Goal: Find specific page/section: Find specific page/section

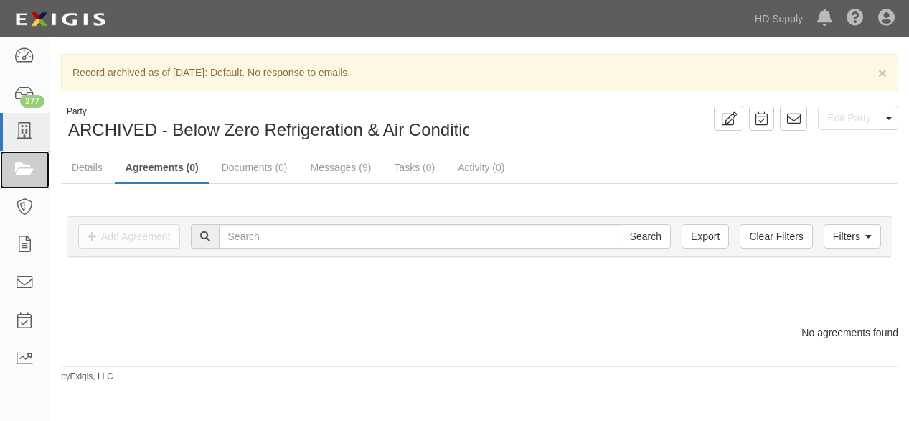
click at [21, 173] on icon at bounding box center [24, 169] width 20 height 17
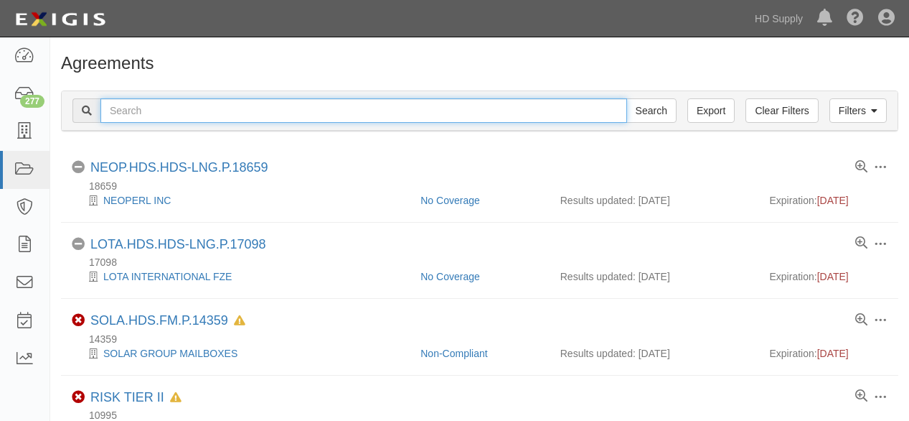
click at [175, 108] on input "text" at bounding box center [363, 110] width 527 height 24
type input "[PERSON_NAME]"
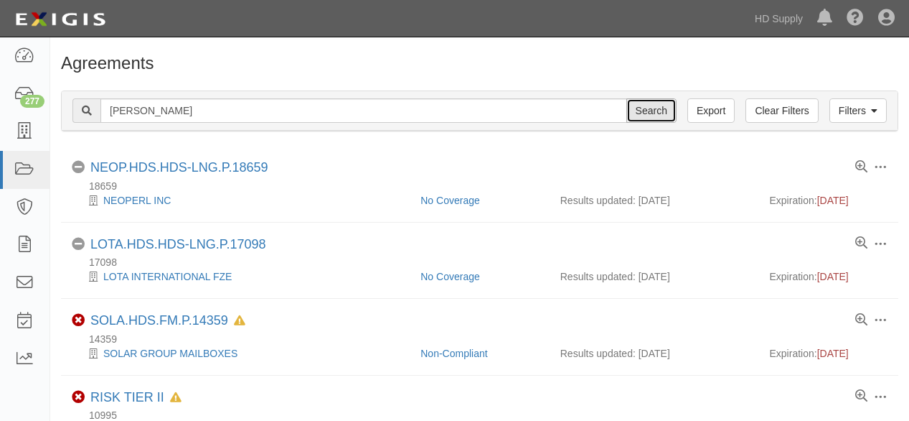
click at [652, 118] on input "Search" at bounding box center [652, 110] width 50 height 24
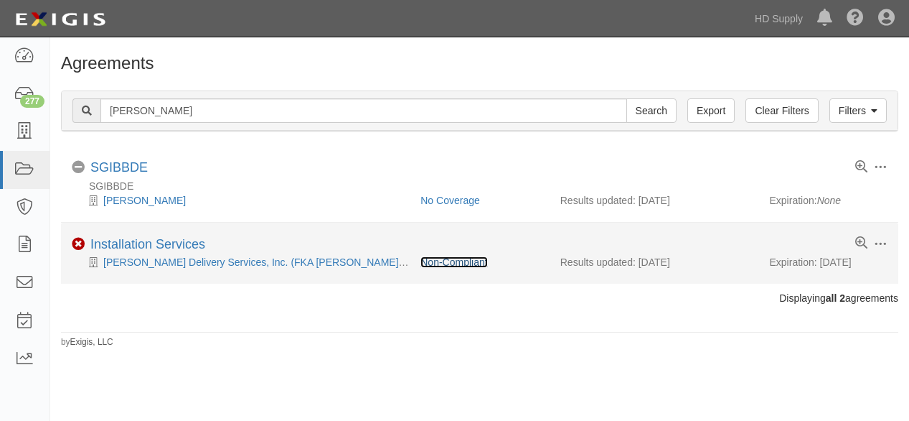
click at [444, 261] on link "Non-Compliant" at bounding box center [454, 261] width 67 height 11
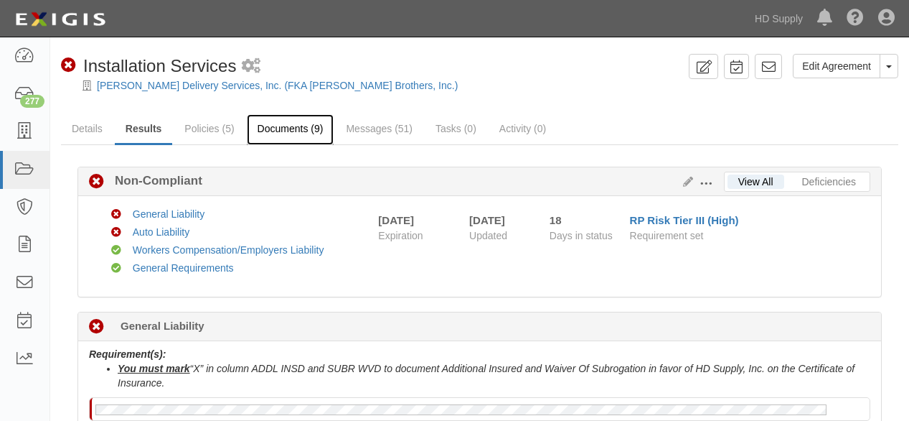
click at [284, 129] on link "Documents (9)" at bounding box center [291, 129] width 88 height 31
click at [281, 130] on link "Documents (9)" at bounding box center [291, 129] width 88 height 31
click at [284, 128] on link "Documents (9)" at bounding box center [291, 129] width 88 height 31
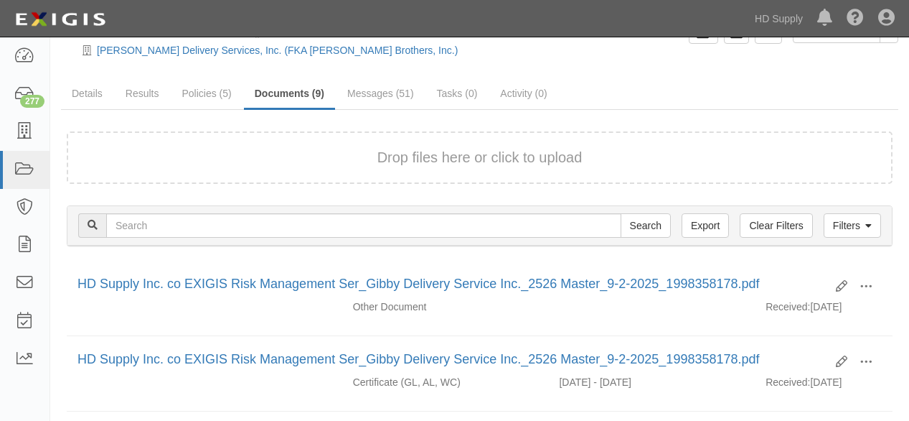
scroll to position [80, 0]
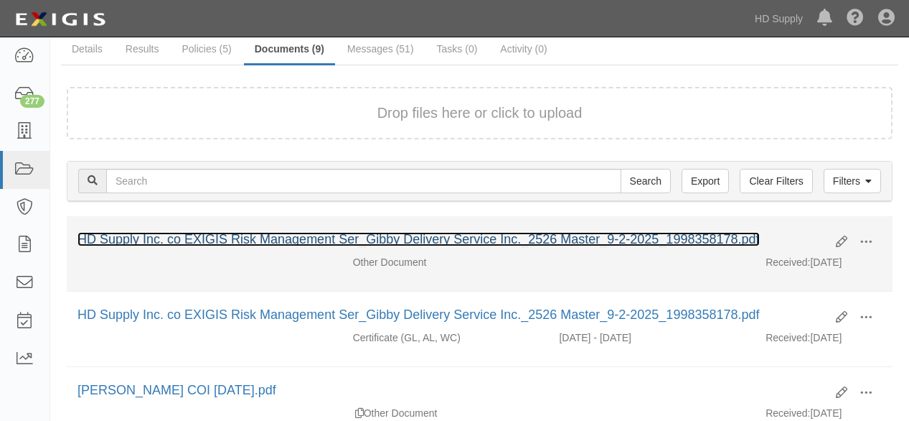
click at [585, 238] on link "HD Supply Inc. co EXIGIS Risk Management Ser_Gibby Delivery Service Inc._2526 M…" at bounding box center [419, 239] width 683 height 14
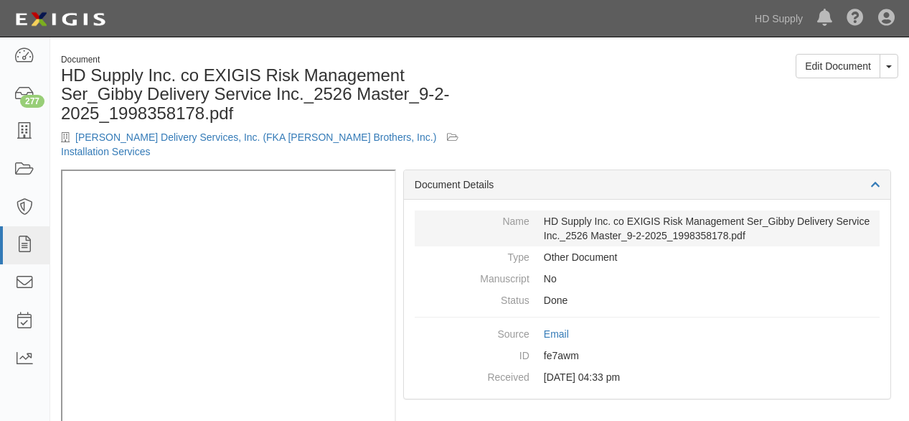
scroll to position [79, 0]
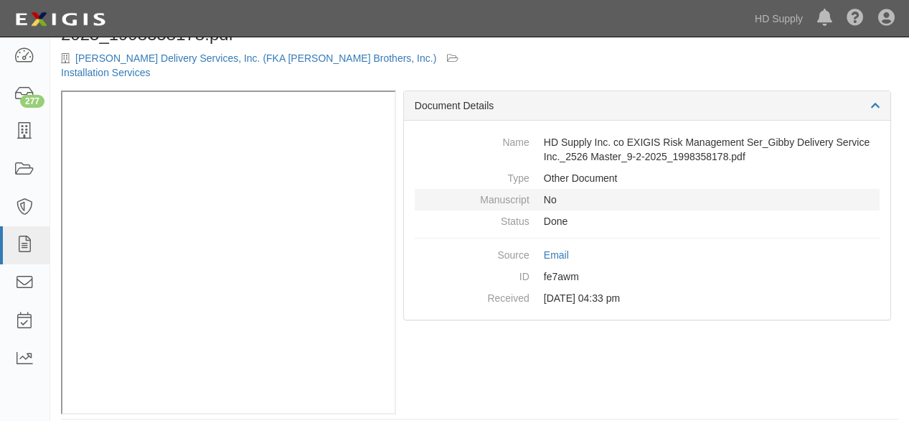
click at [746, 189] on dd "No" at bounding box center [647, 200] width 465 height 22
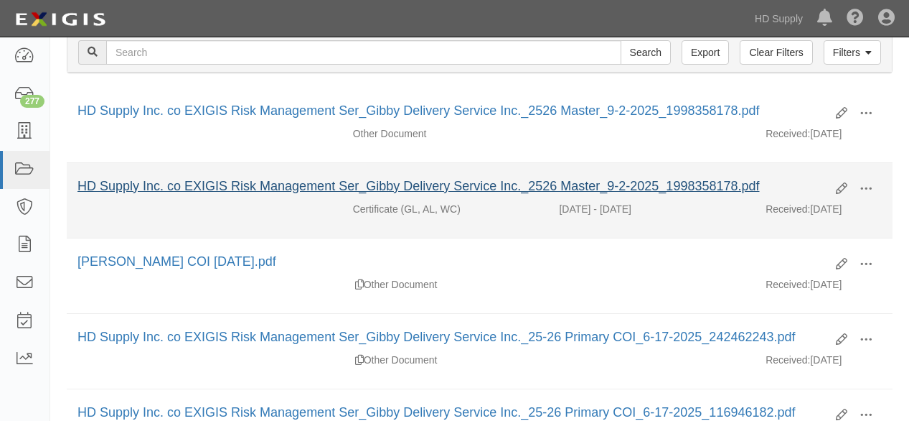
scroll to position [239, 0]
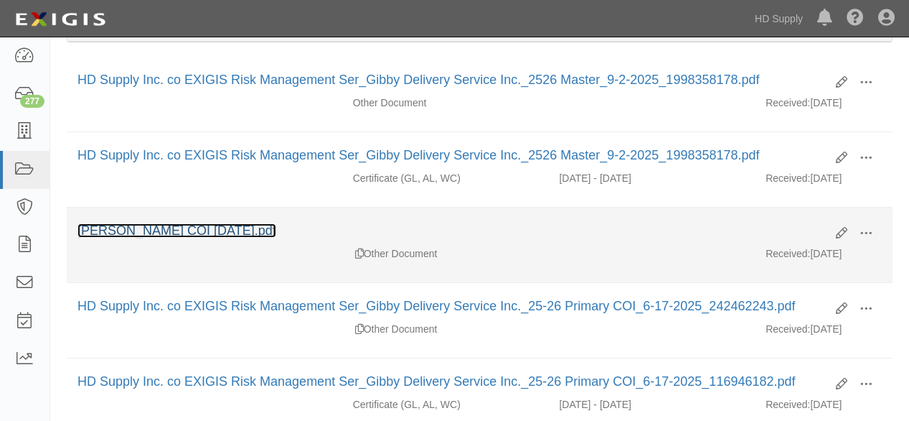
click at [149, 228] on link "Gibby COI 06.17.2025.pdf" at bounding box center [177, 230] width 199 height 14
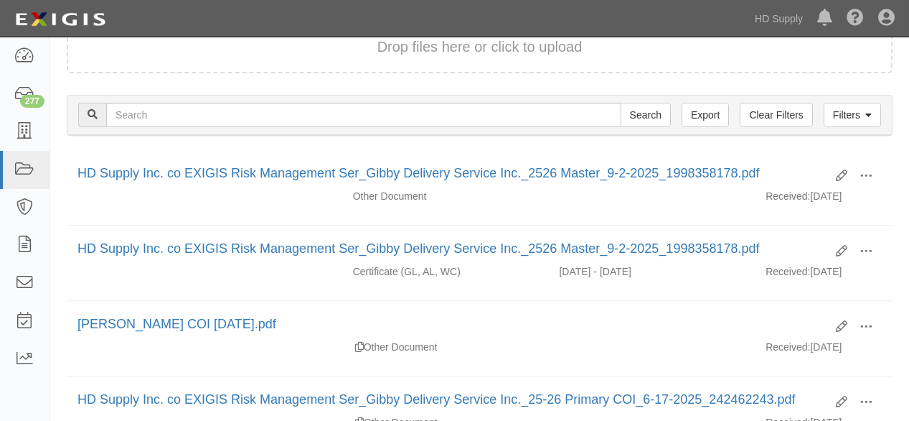
scroll to position [0, 0]
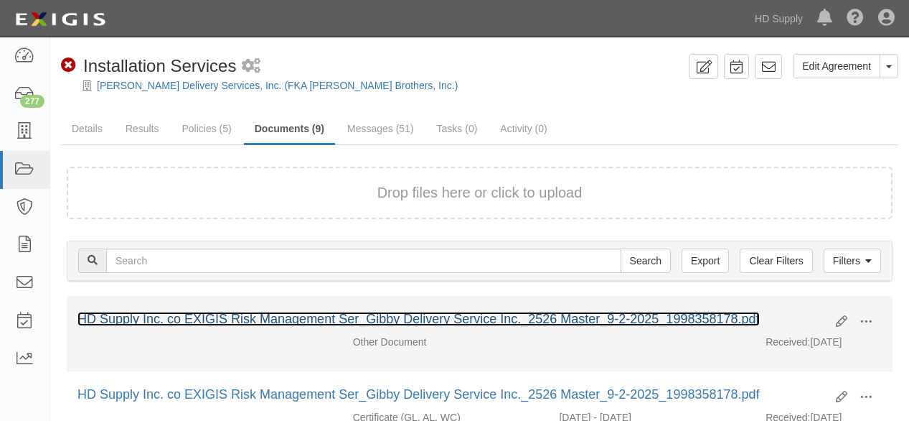
click at [284, 322] on link "HD Supply Inc. co EXIGIS Risk Management Ser_Gibby Delivery Service Inc._2526 M…" at bounding box center [419, 319] width 683 height 14
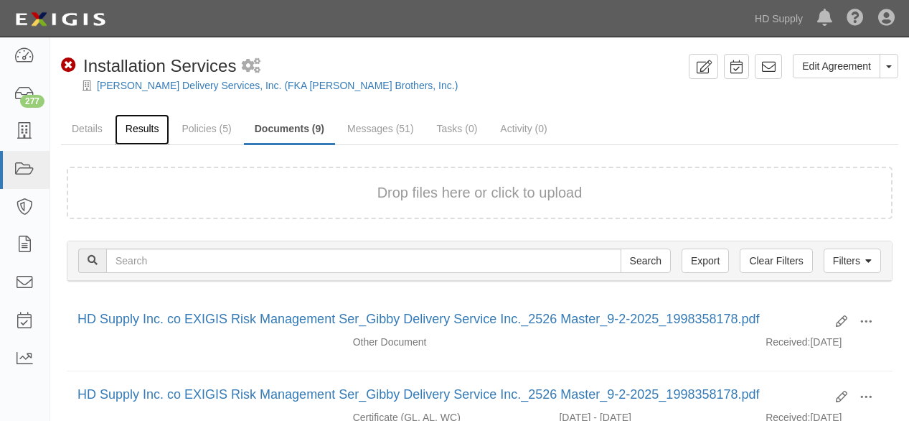
click at [144, 129] on link "Results" at bounding box center [142, 129] width 55 height 31
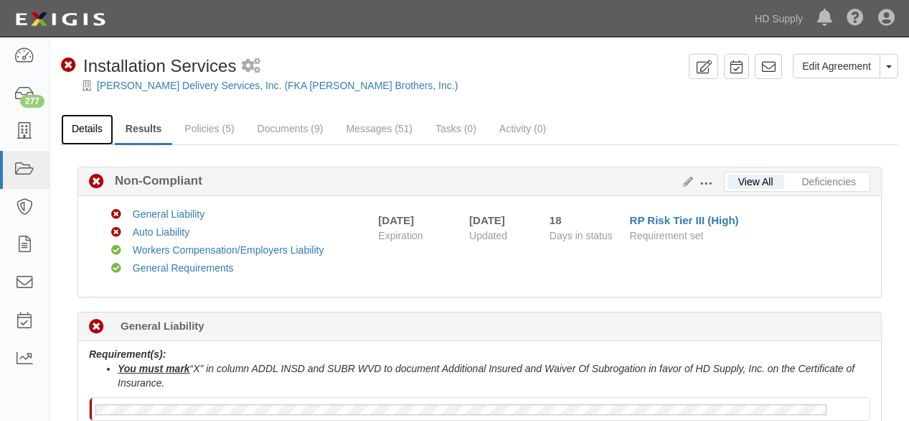
click at [90, 135] on link "Details" at bounding box center [87, 129] width 52 height 31
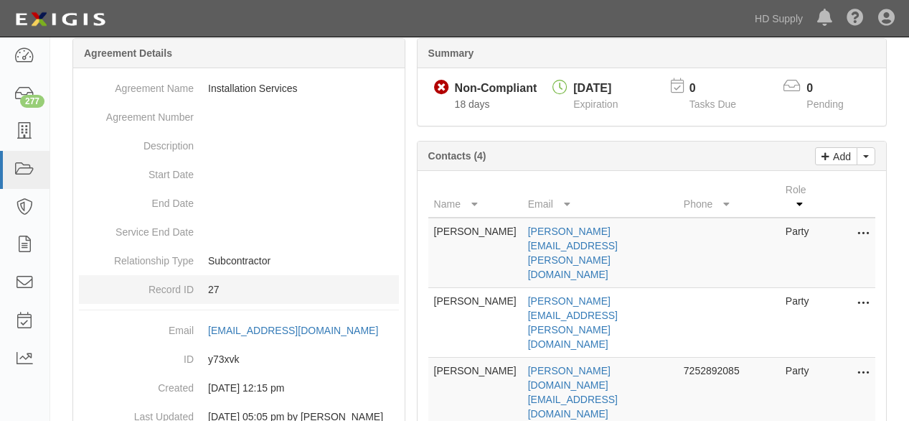
scroll to position [159, 0]
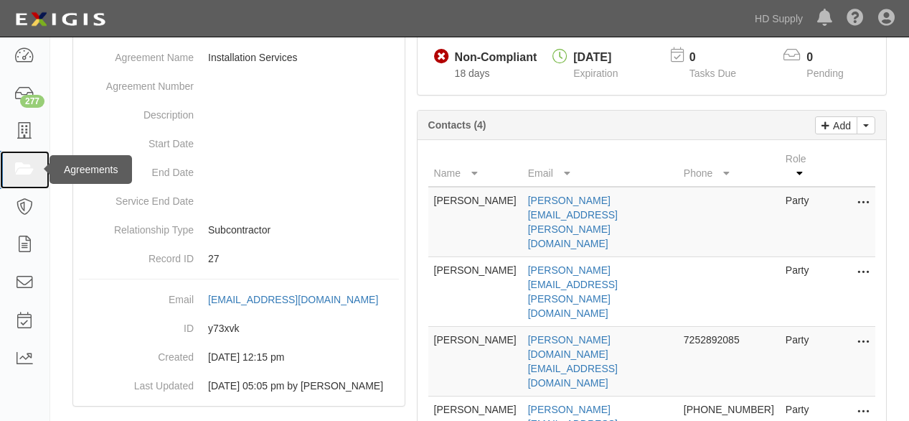
click at [19, 164] on icon at bounding box center [24, 169] width 20 height 17
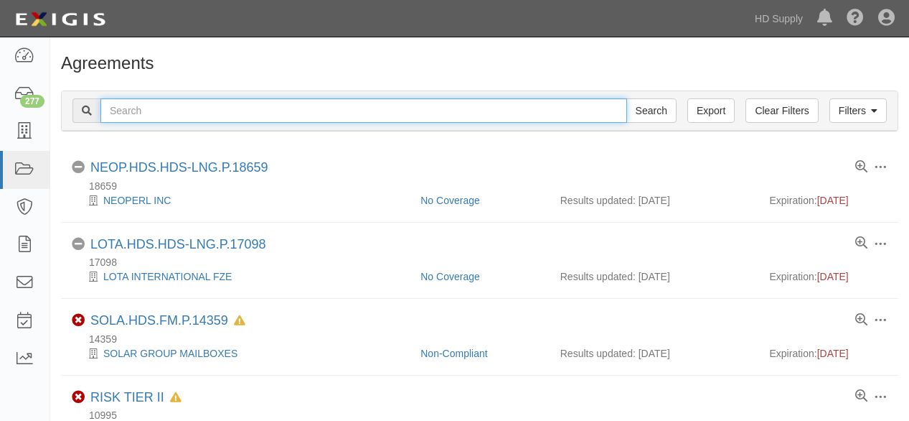
click at [163, 108] on input "text" at bounding box center [363, 110] width 527 height 24
type input "FDG"
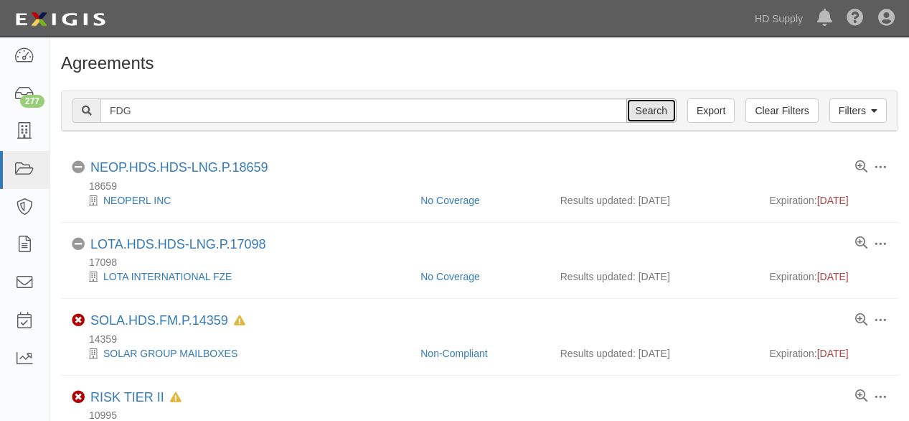
drag, startPoint x: 668, startPoint y: 116, endPoint x: 657, endPoint y: 118, distance: 11.0
click at [668, 116] on input "Search" at bounding box center [652, 110] width 50 height 24
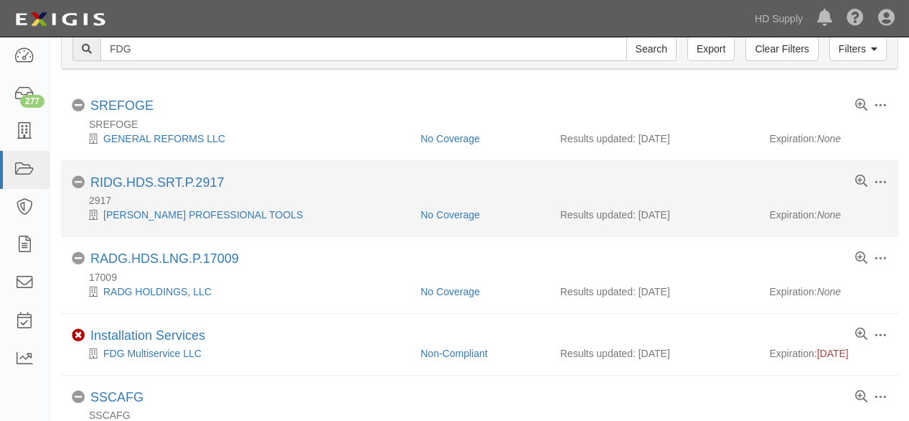
scroll to position [159, 0]
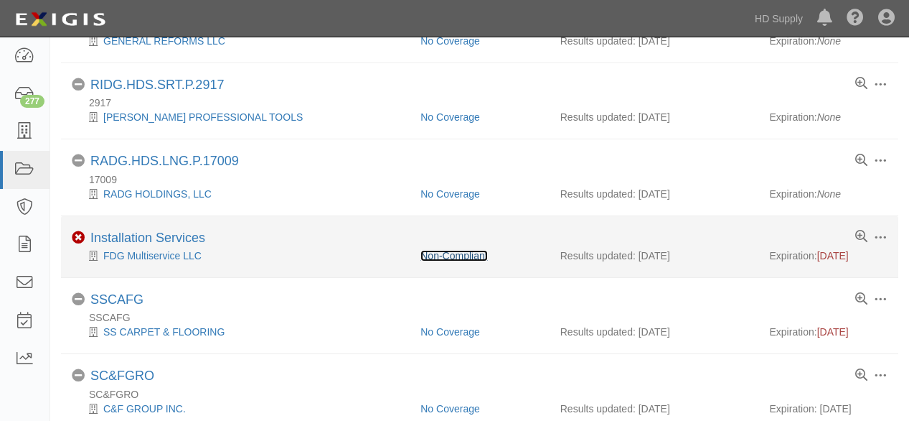
click at [445, 253] on link "Non-Compliant" at bounding box center [454, 255] width 67 height 11
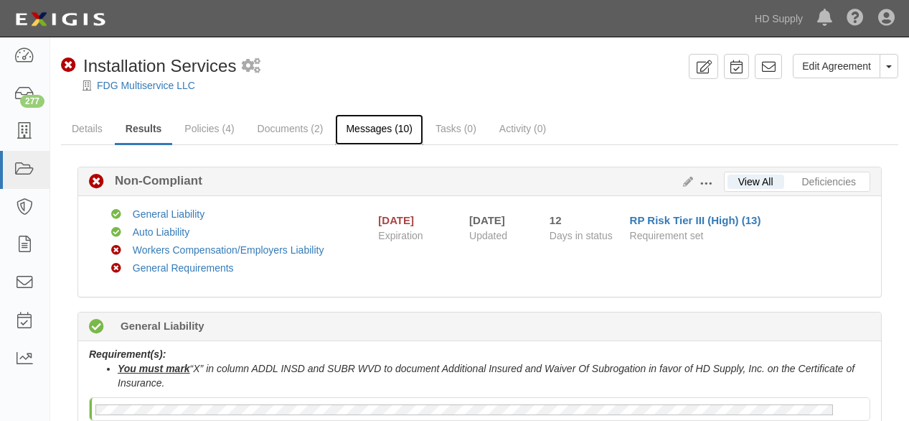
click at [380, 126] on link "Messages (10)" at bounding box center [379, 129] width 88 height 31
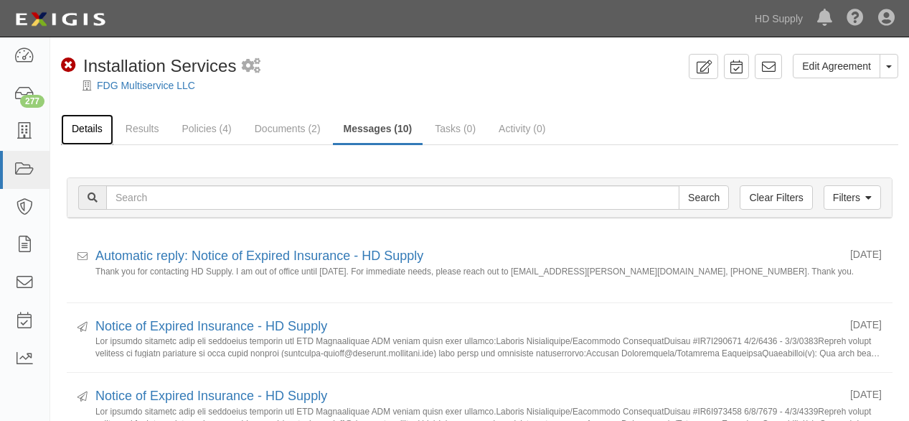
click at [83, 129] on link "Details" at bounding box center [87, 129] width 52 height 31
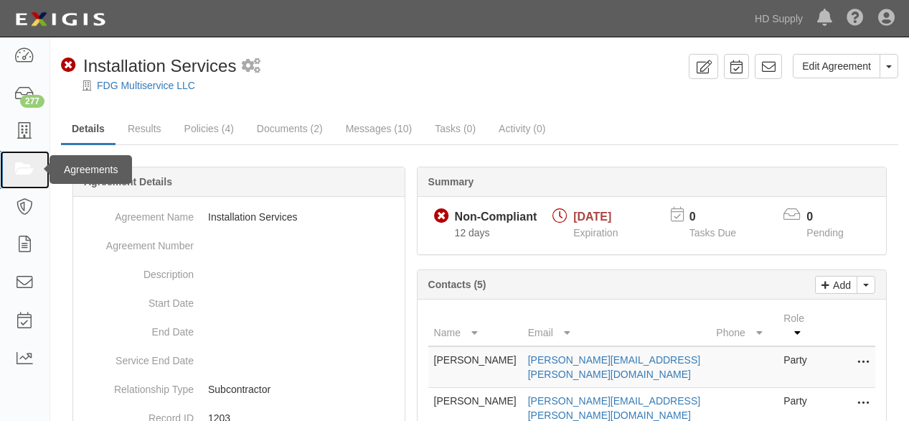
click at [24, 170] on icon at bounding box center [24, 169] width 20 height 17
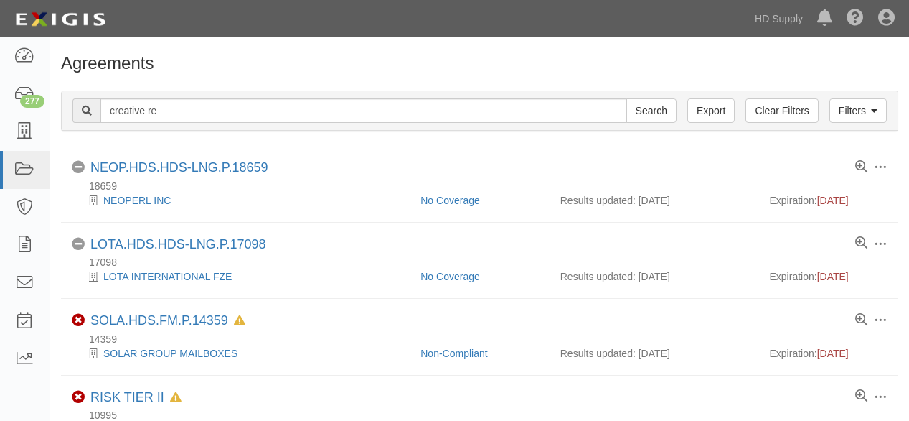
type input "creative remodeling"
click at [640, 111] on input "Search" at bounding box center [652, 110] width 50 height 24
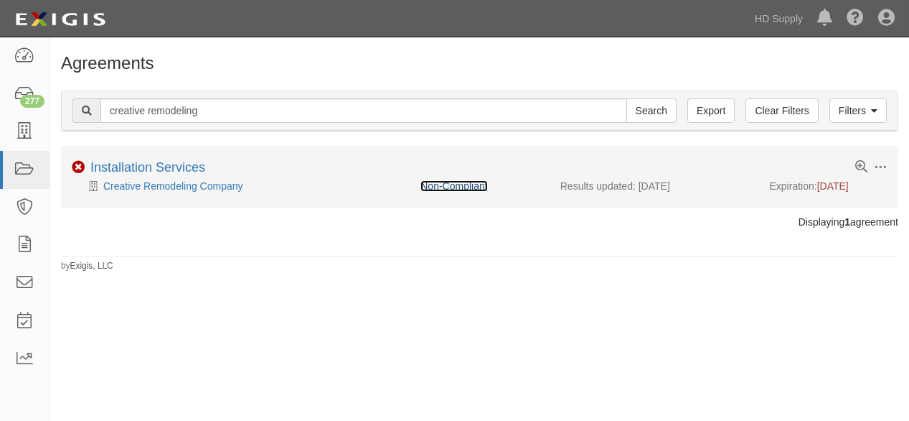
click at [450, 186] on link "Non-Compliant" at bounding box center [454, 185] width 67 height 11
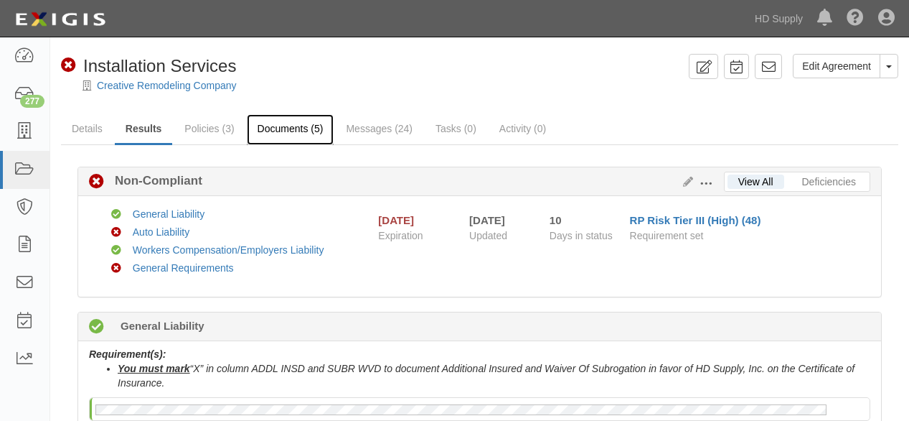
click at [285, 129] on link "Documents (5)" at bounding box center [291, 129] width 88 height 31
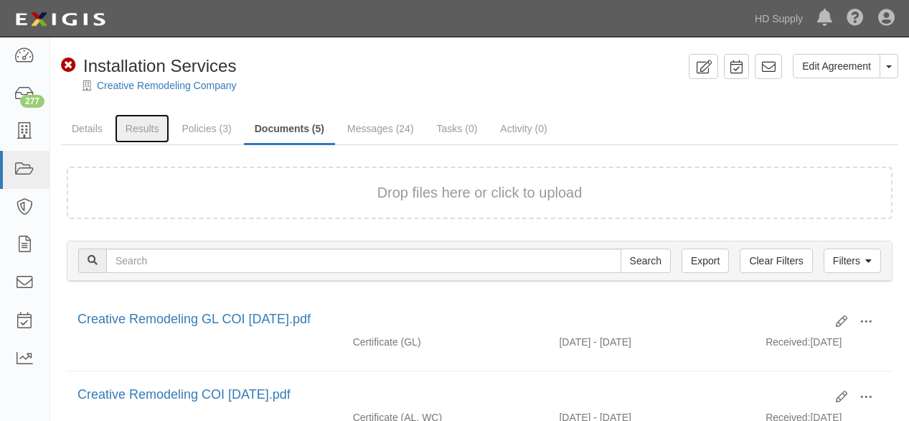
drag, startPoint x: 131, startPoint y: 122, endPoint x: 180, endPoint y: 165, distance: 65.1
click at [133, 122] on link "Results" at bounding box center [142, 128] width 55 height 29
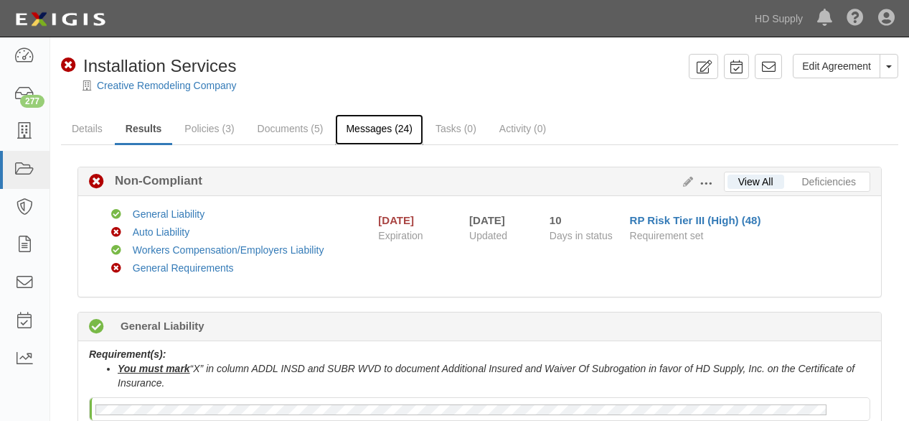
click at [372, 127] on link "Messages (24)" at bounding box center [379, 129] width 88 height 31
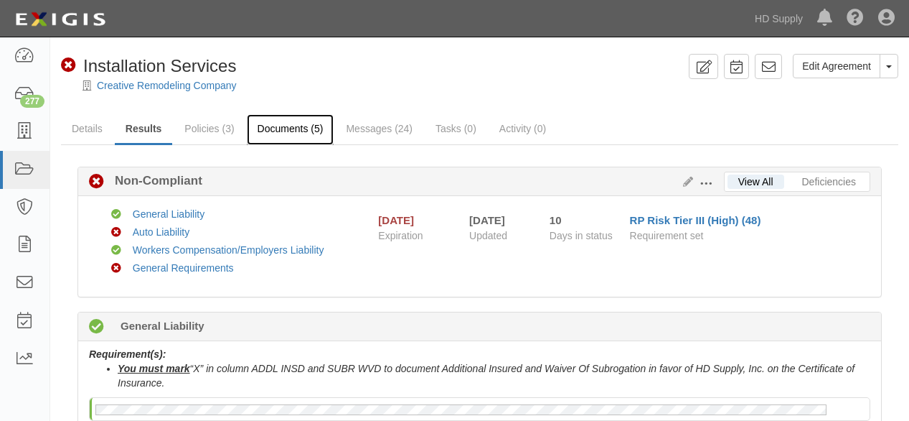
click at [274, 128] on link "Documents (5)" at bounding box center [291, 129] width 88 height 31
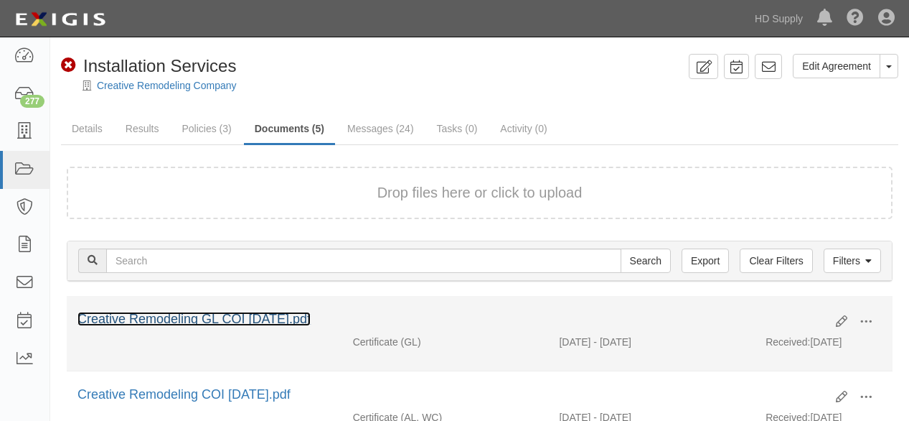
click at [250, 317] on link "Creative Remodeling GL COI 08.11.2025.pdf" at bounding box center [194, 319] width 233 height 14
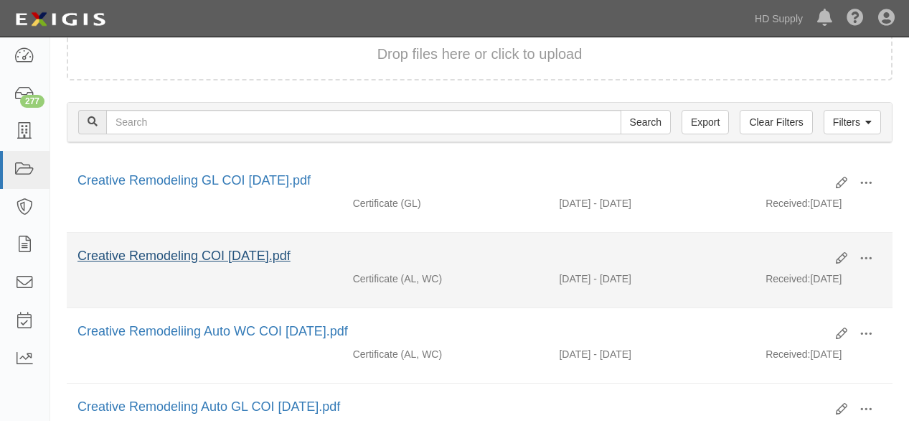
scroll to position [159, 0]
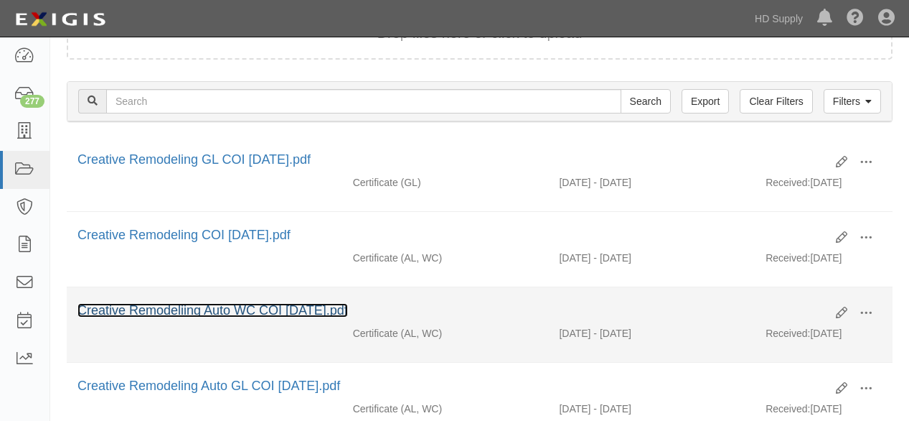
click at [250, 305] on link "Creative Remodeliing Auto WC COI 01.30.2025.pdf" at bounding box center [213, 310] width 271 height 14
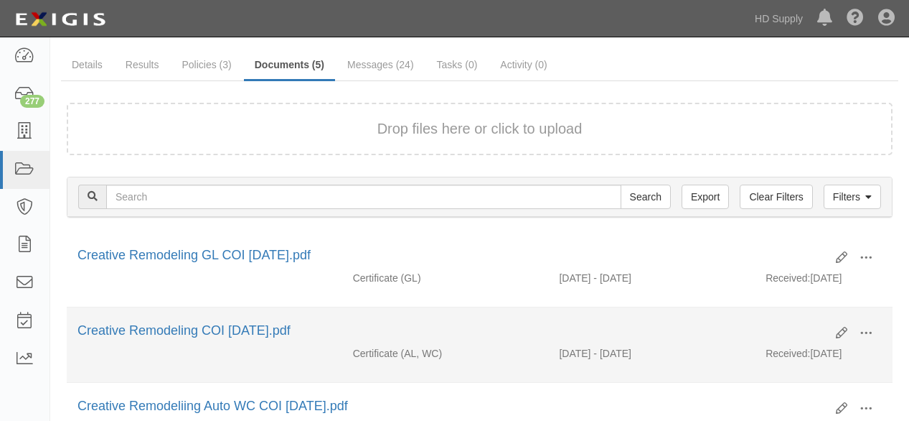
scroll to position [0, 0]
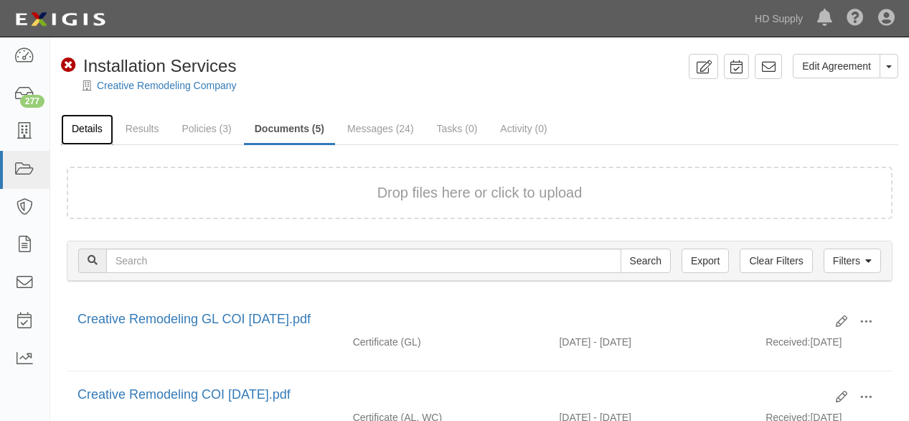
click at [83, 124] on link "Details" at bounding box center [87, 129] width 52 height 31
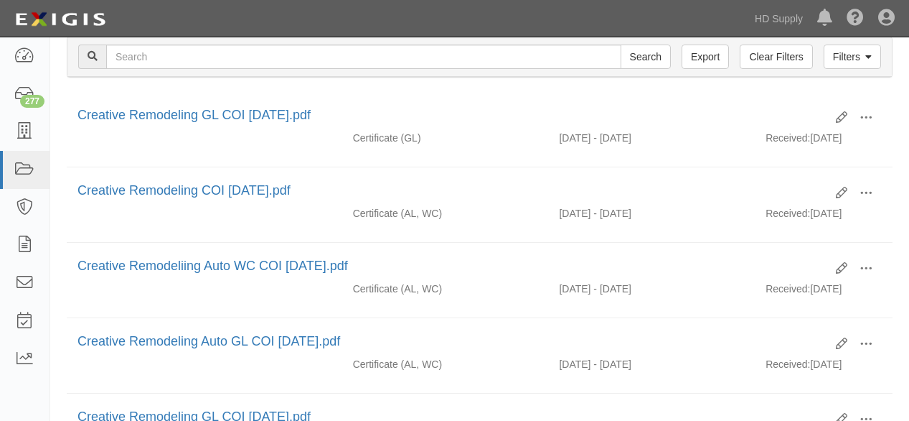
scroll to position [239, 0]
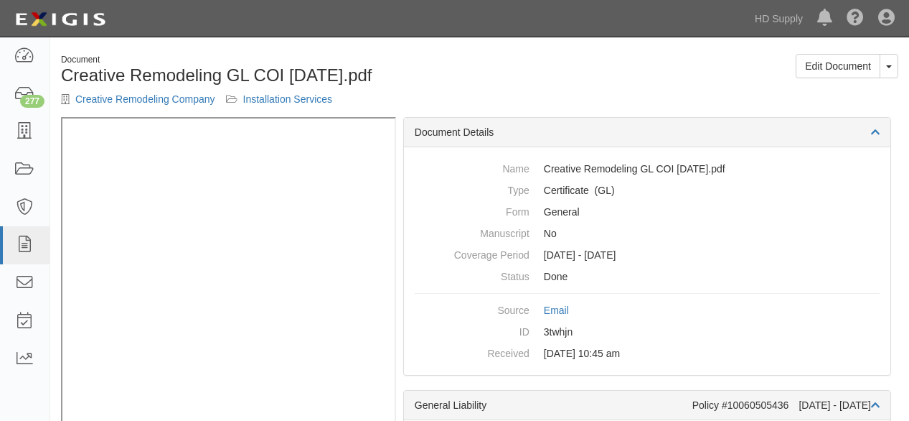
scroll to position [41, 0]
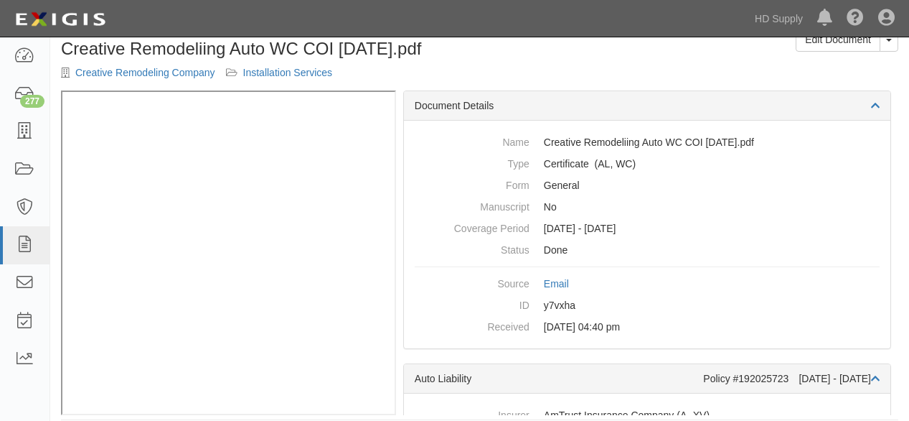
scroll to position [41, 0]
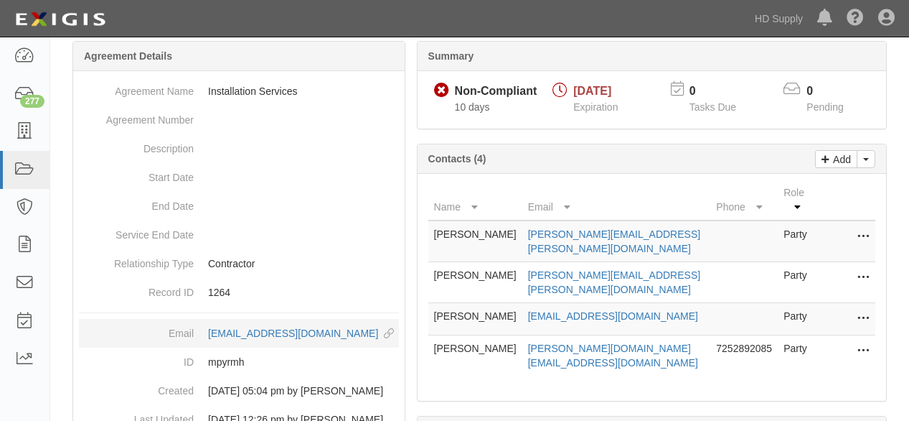
scroll to position [207, 0]
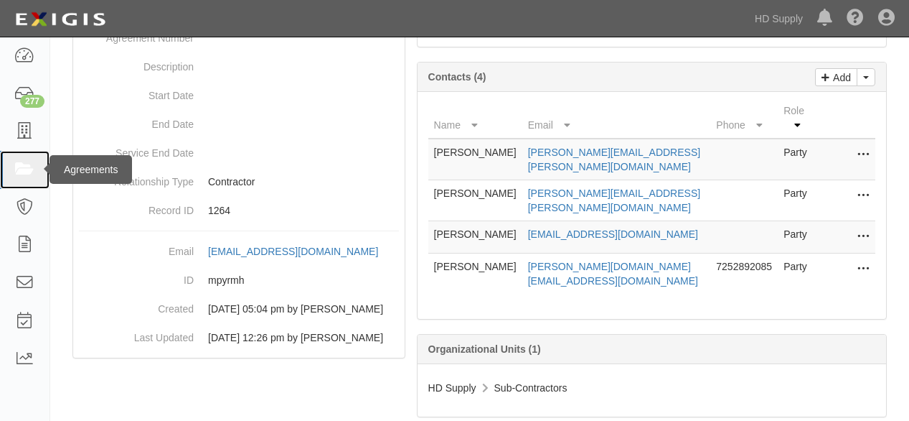
click at [23, 174] on icon at bounding box center [24, 169] width 20 height 17
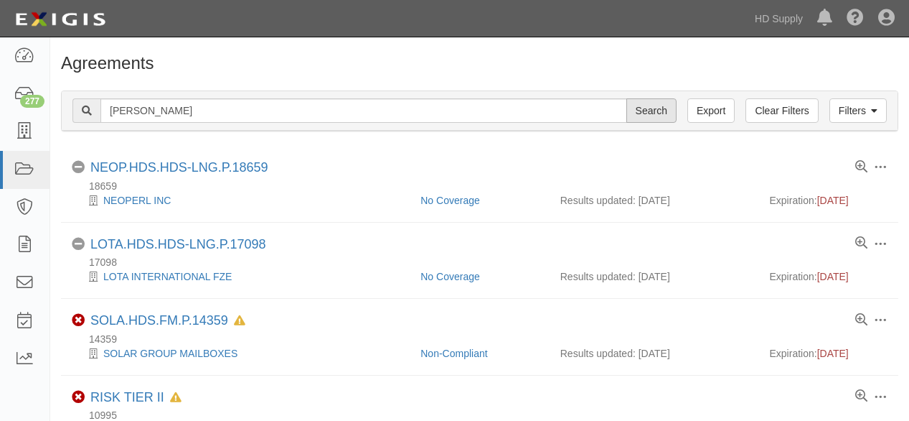
type input "pepin"
click at [654, 116] on input "Search" at bounding box center [652, 110] width 50 height 24
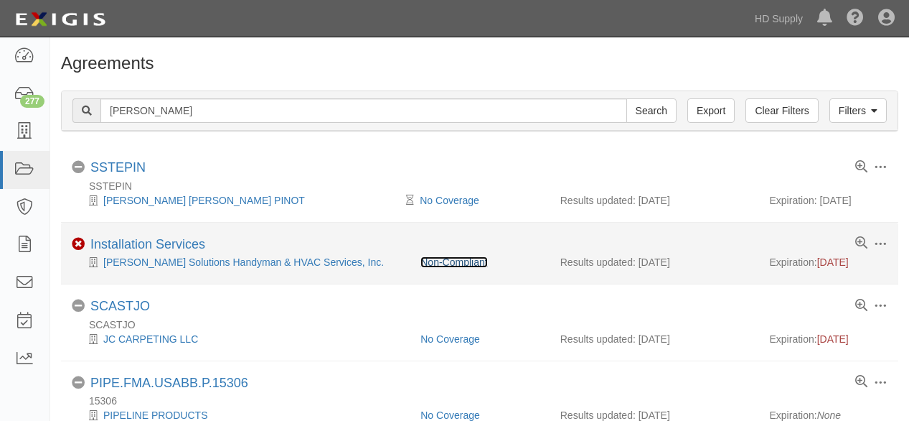
click at [462, 261] on link "Non-Compliant" at bounding box center [454, 261] width 67 height 11
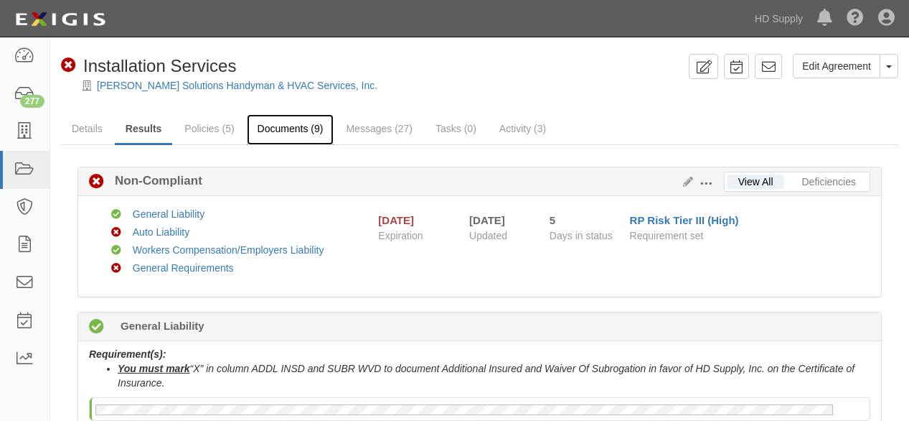
click at [280, 131] on link "Documents (9)" at bounding box center [291, 129] width 88 height 31
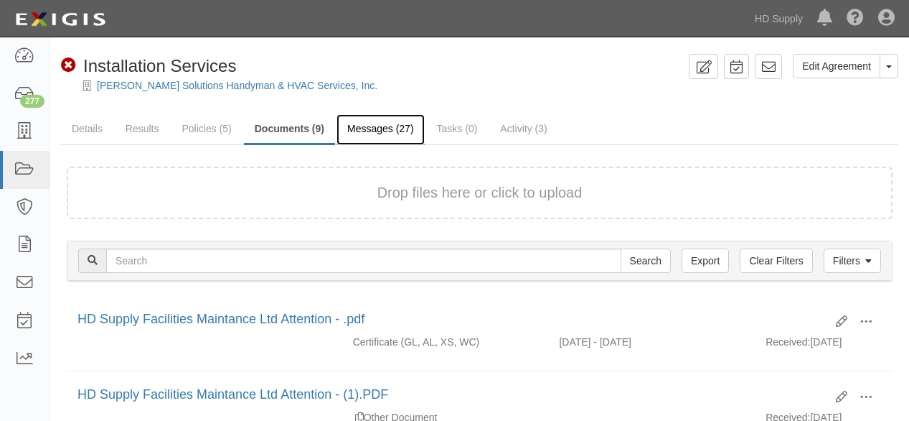
click at [391, 129] on link "Messages (27)" at bounding box center [381, 129] width 88 height 31
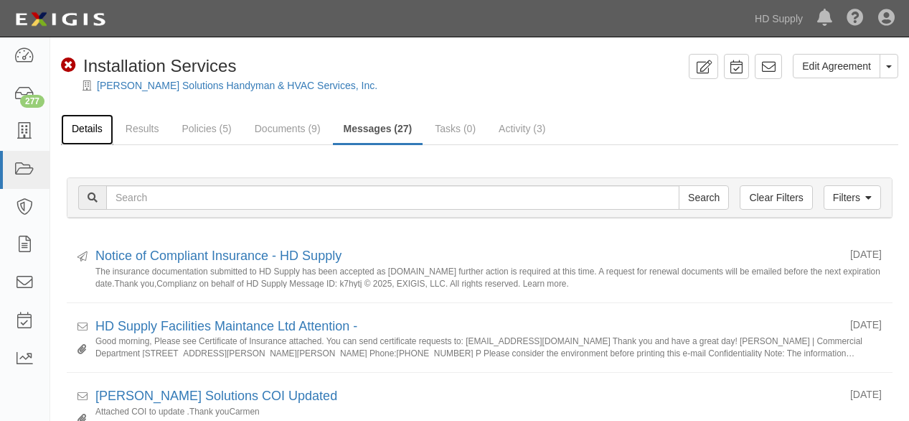
click at [87, 133] on link "Details" at bounding box center [87, 129] width 52 height 31
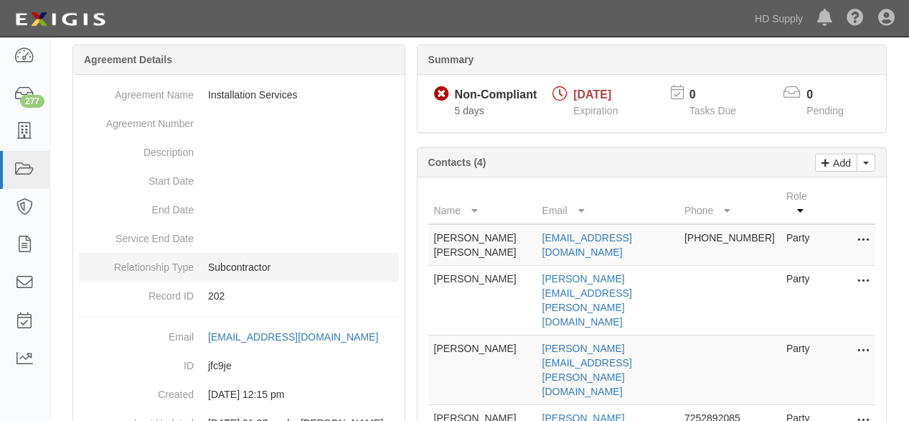
scroll to position [207, 0]
